Goal: Navigation & Orientation: Find specific page/section

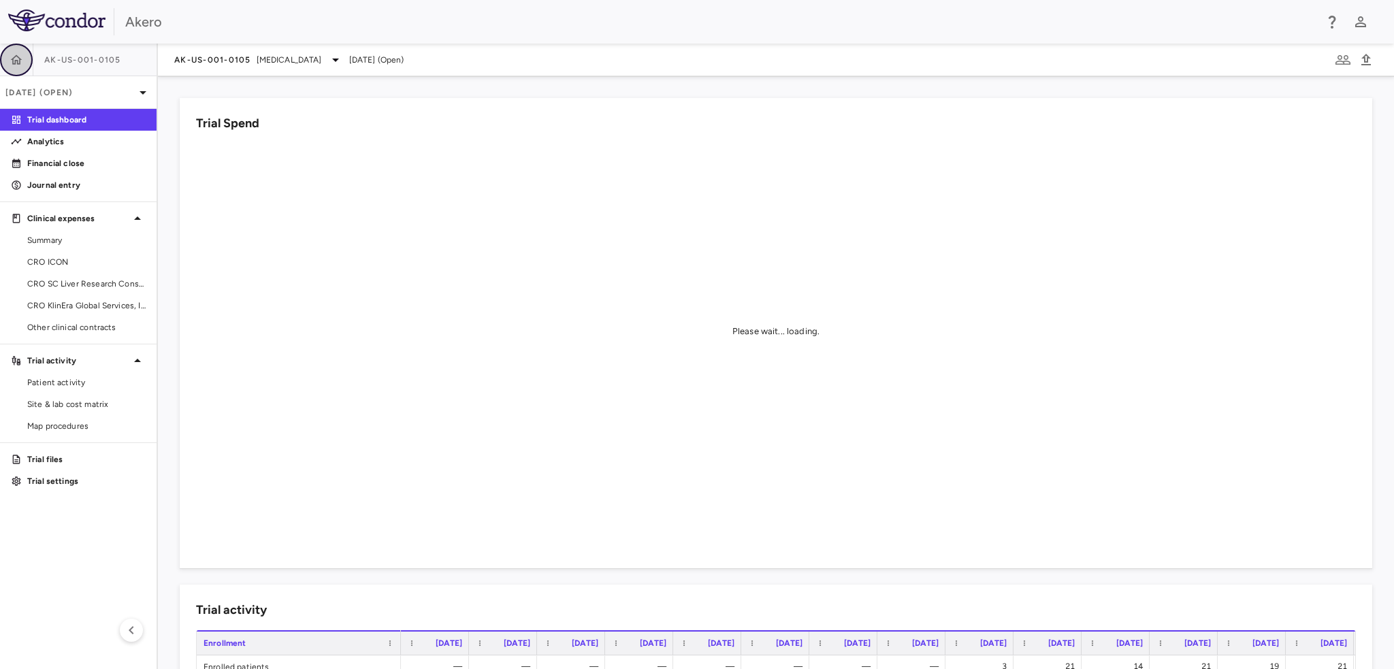
click at [14, 56] on icon "button" at bounding box center [17, 60] width 14 height 14
